Goal: Transaction & Acquisition: Purchase product/service

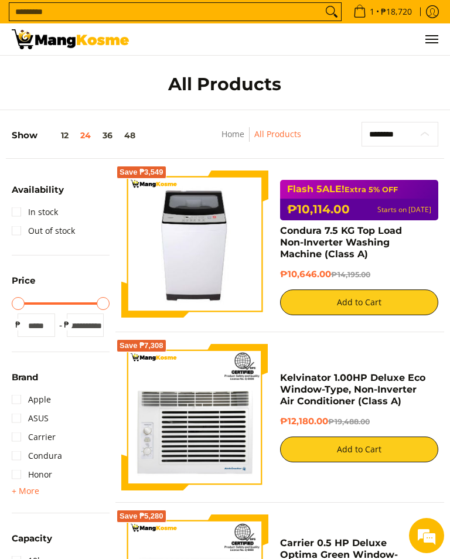
click at [413, 138] on select "**********" at bounding box center [400, 134] width 77 height 25
click at [239, 138] on link "Home" at bounding box center [233, 133] width 23 height 11
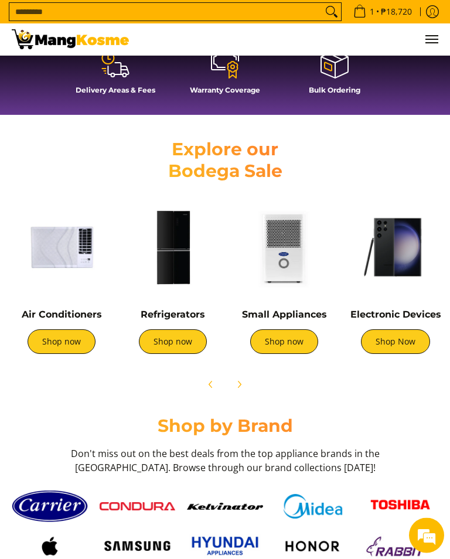
scroll to position [428, 0]
click at [187, 338] on link "Shop now" at bounding box center [173, 341] width 68 height 25
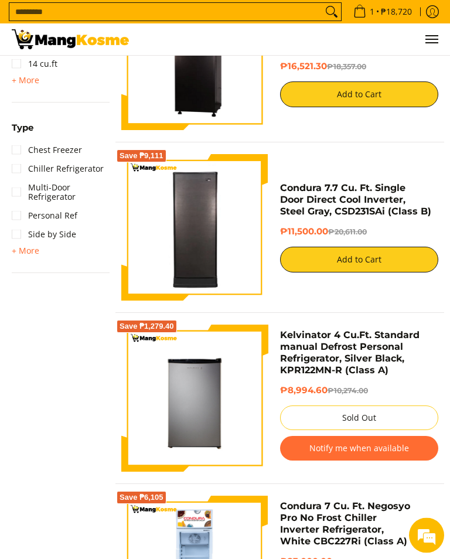
scroll to position [734, 0]
click at [404, 199] on link "Condura 7.7 Cu. Ft. Single Door Direct Cool Inverter, Steel Gray, CSD231SAi (Cl…" at bounding box center [355, 199] width 151 height 35
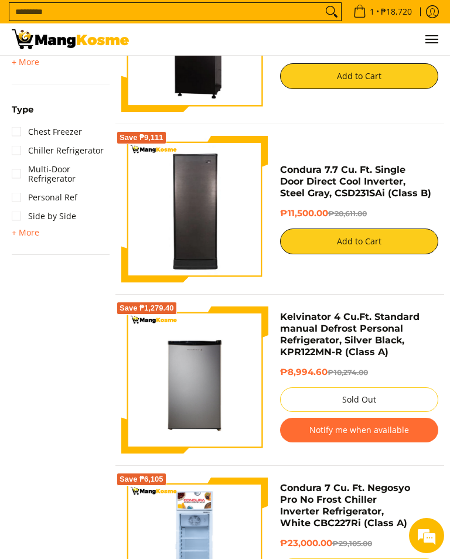
click at [85, 81] on div "Size 1 cu. ft. 10 cu. ft. 11 cu. ft 12 cu. ft. 14 cu.ft + More - Less 15 cu. ft…" at bounding box center [61, 13] width 98 height 144
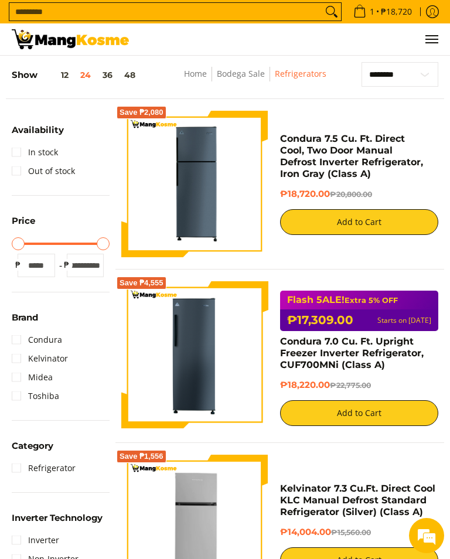
scroll to position [109, 0]
